Goal: Task Accomplishment & Management: Complete application form

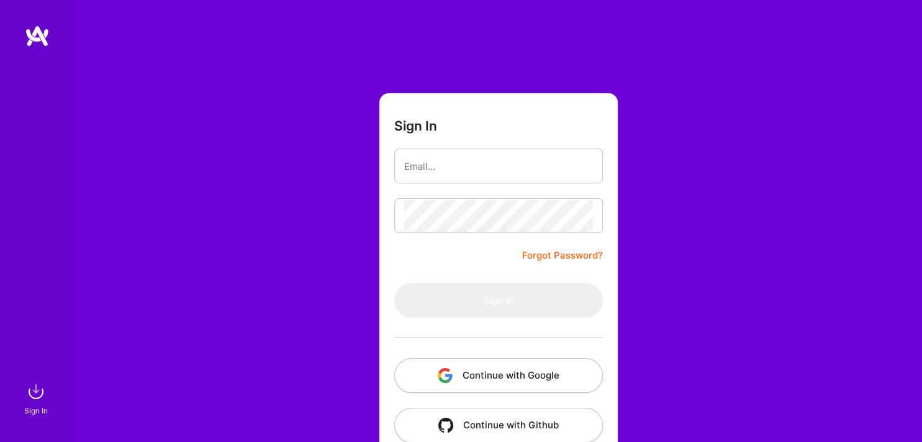
click at [499, 378] on button "Continue with Google" at bounding box center [498, 375] width 209 height 35
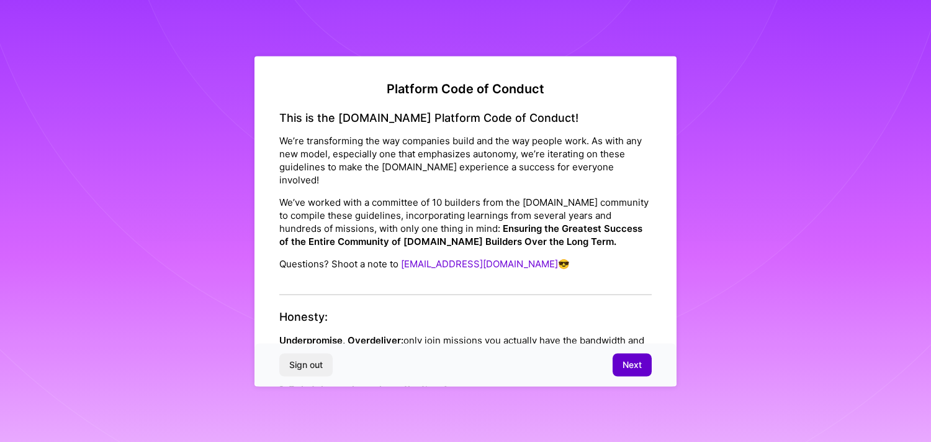
click at [621, 357] on button "Next" at bounding box center [632, 364] width 39 height 22
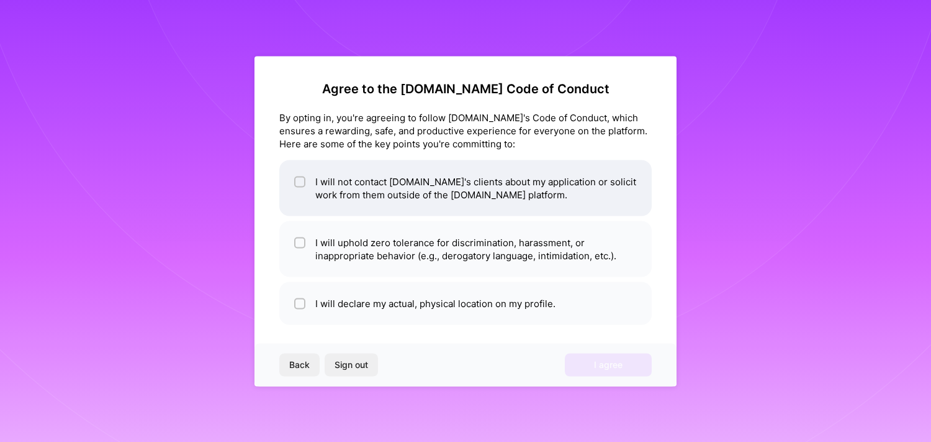
click at [466, 194] on li "I will not contact [DOMAIN_NAME]'s clients about my application or solicit work…" at bounding box center [465, 188] width 373 height 56
checkbox input "true"
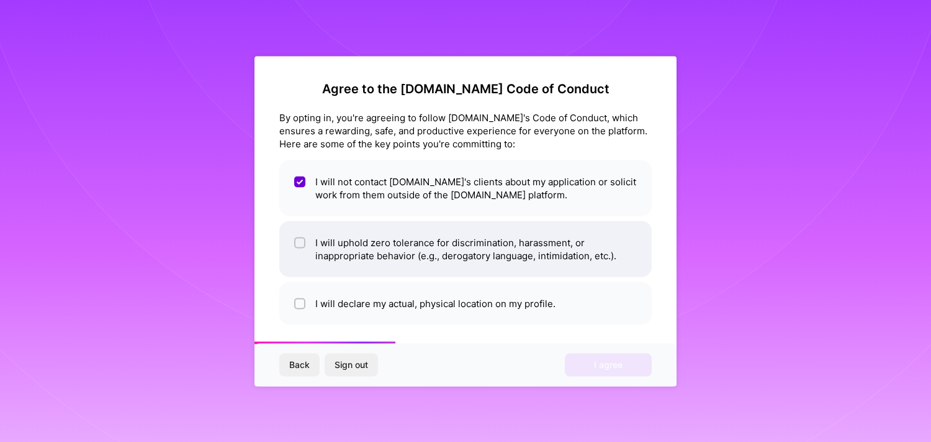
click at [427, 247] on li "I will uphold zero tolerance for discrimination, harassment, or inappropriate b…" at bounding box center [465, 248] width 373 height 56
checkbox input "true"
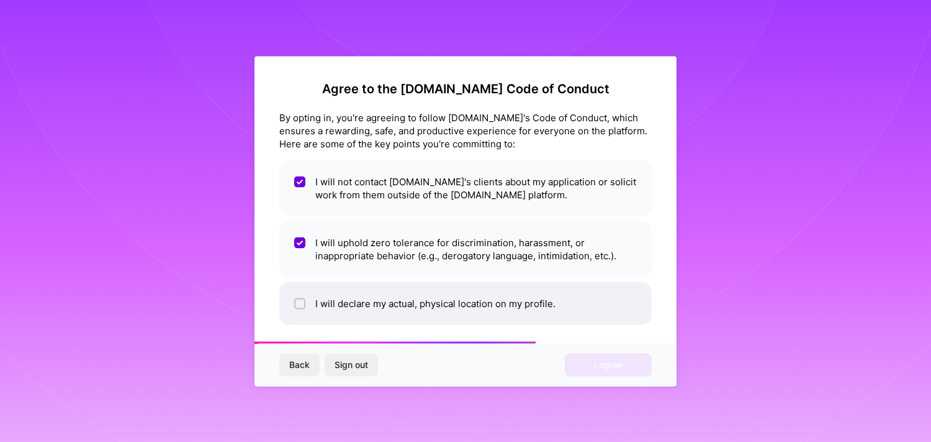
click at [402, 304] on li "I will declare my actual, physical location on my profile." at bounding box center [465, 302] width 373 height 43
checkbox input "true"
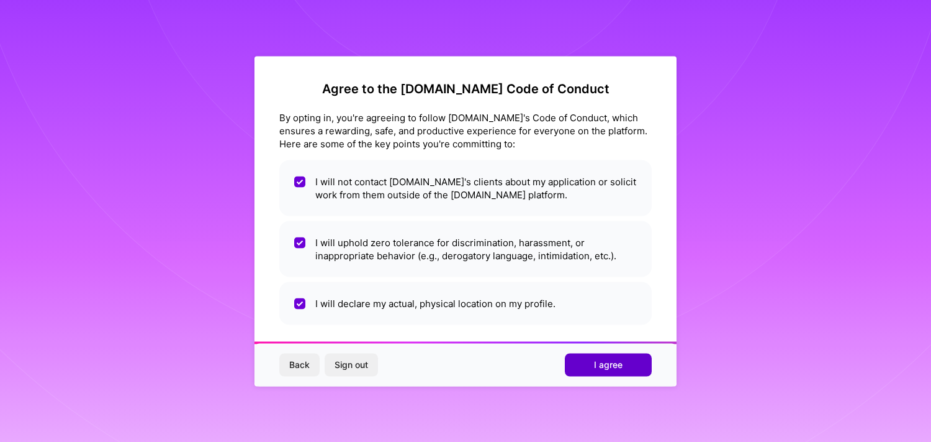
click at [619, 373] on button "I agree" at bounding box center [608, 364] width 87 height 22
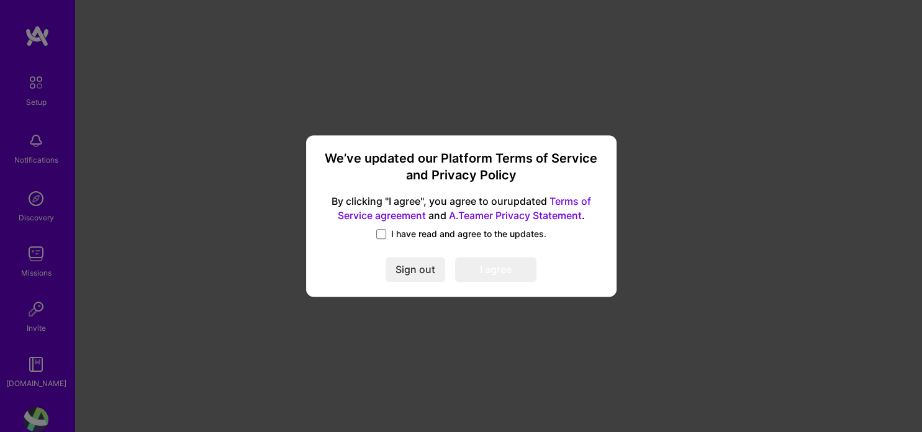
click at [510, 237] on span "I have read and agree to the updates." at bounding box center [468, 234] width 155 height 12
click at [0, 0] on input "I have read and agree to the updates." at bounding box center [0, 0] width 0 height 0
click at [514, 271] on button "I agree" at bounding box center [495, 269] width 81 height 25
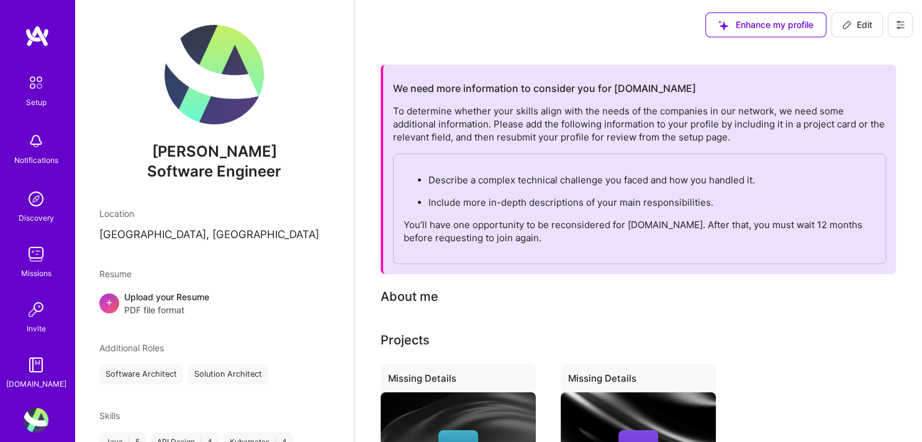
click at [119, 304] on div "+ Upload your Resume PDF file format" at bounding box center [214, 303] width 230 height 26
